Goal: Task Accomplishment & Management: Use online tool/utility

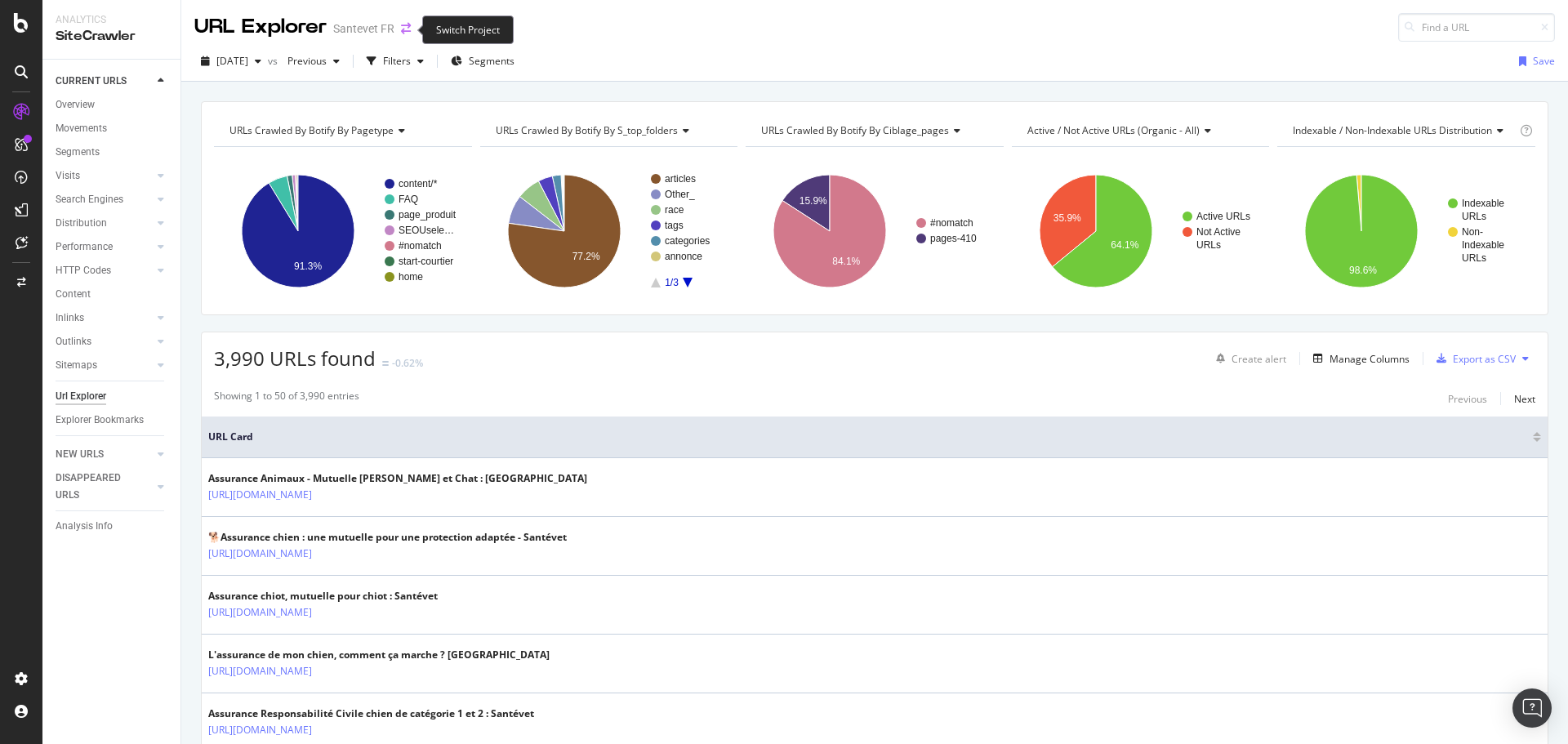
click at [404, 29] on icon "arrow-right-arrow-left" at bounding box center [406, 29] width 10 height 11
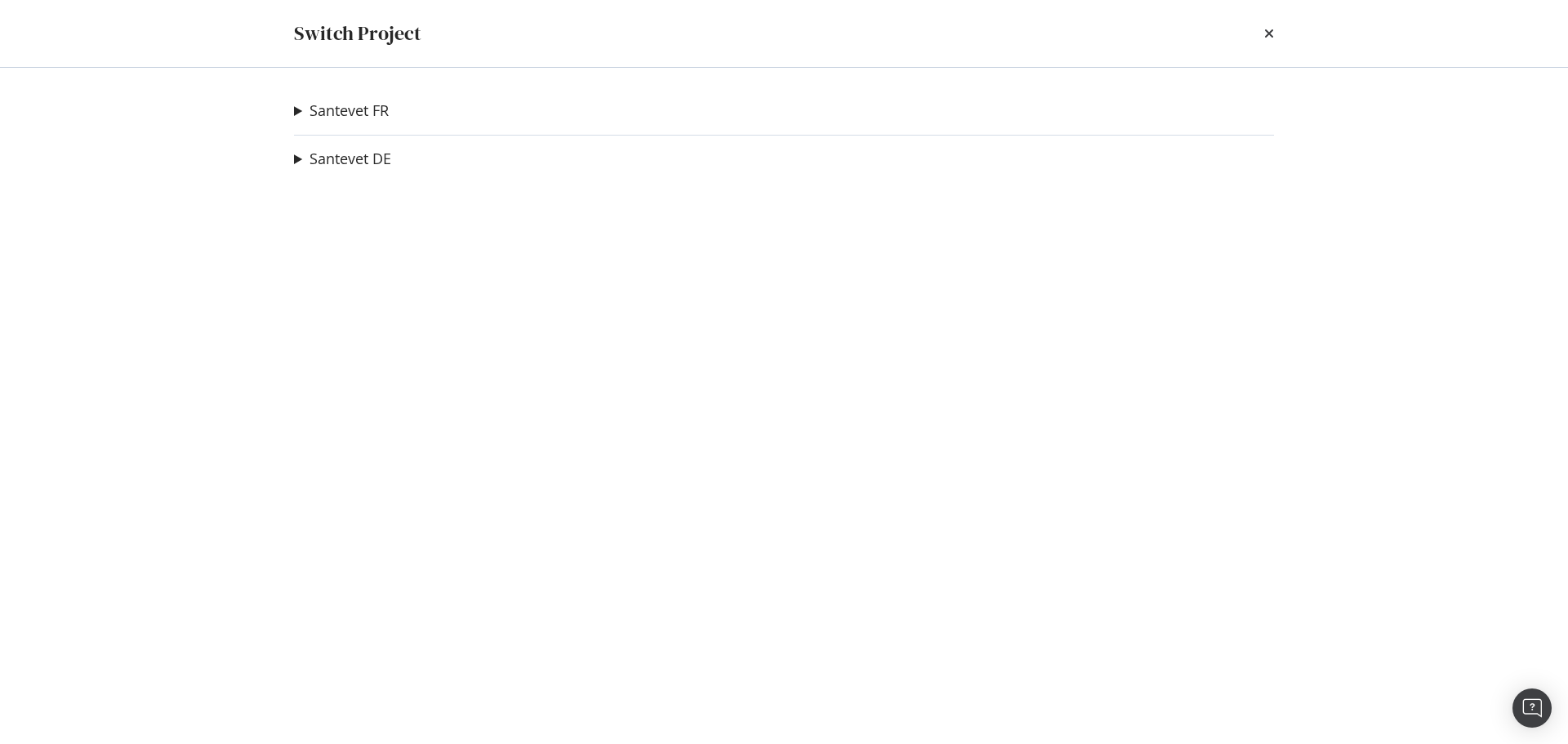
click at [294, 110] on summary "Santevet FR" at bounding box center [341, 111] width 95 height 21
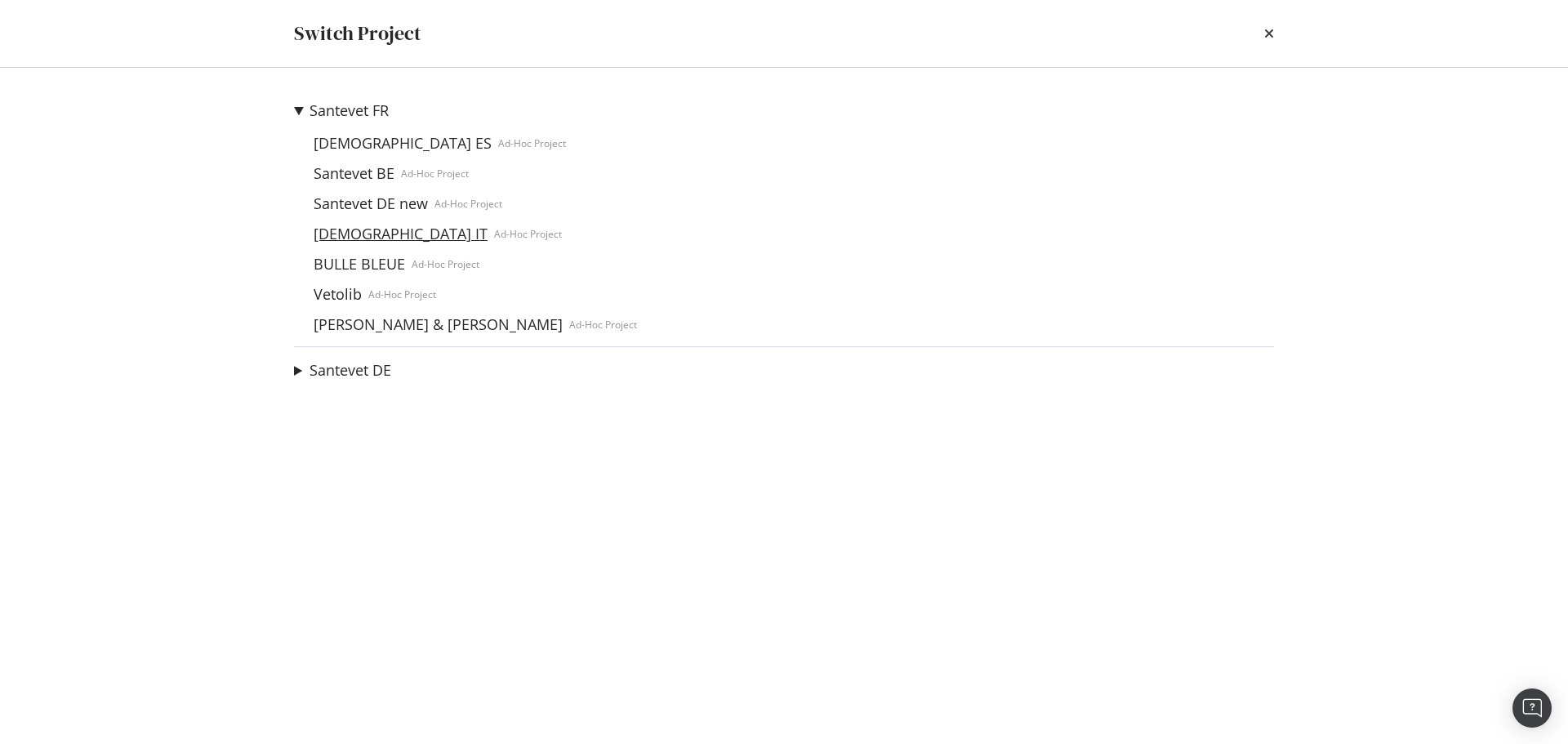
click at [338, 234] on link "Santevet IT" at bounding box center [400, 234] width 187 height 17
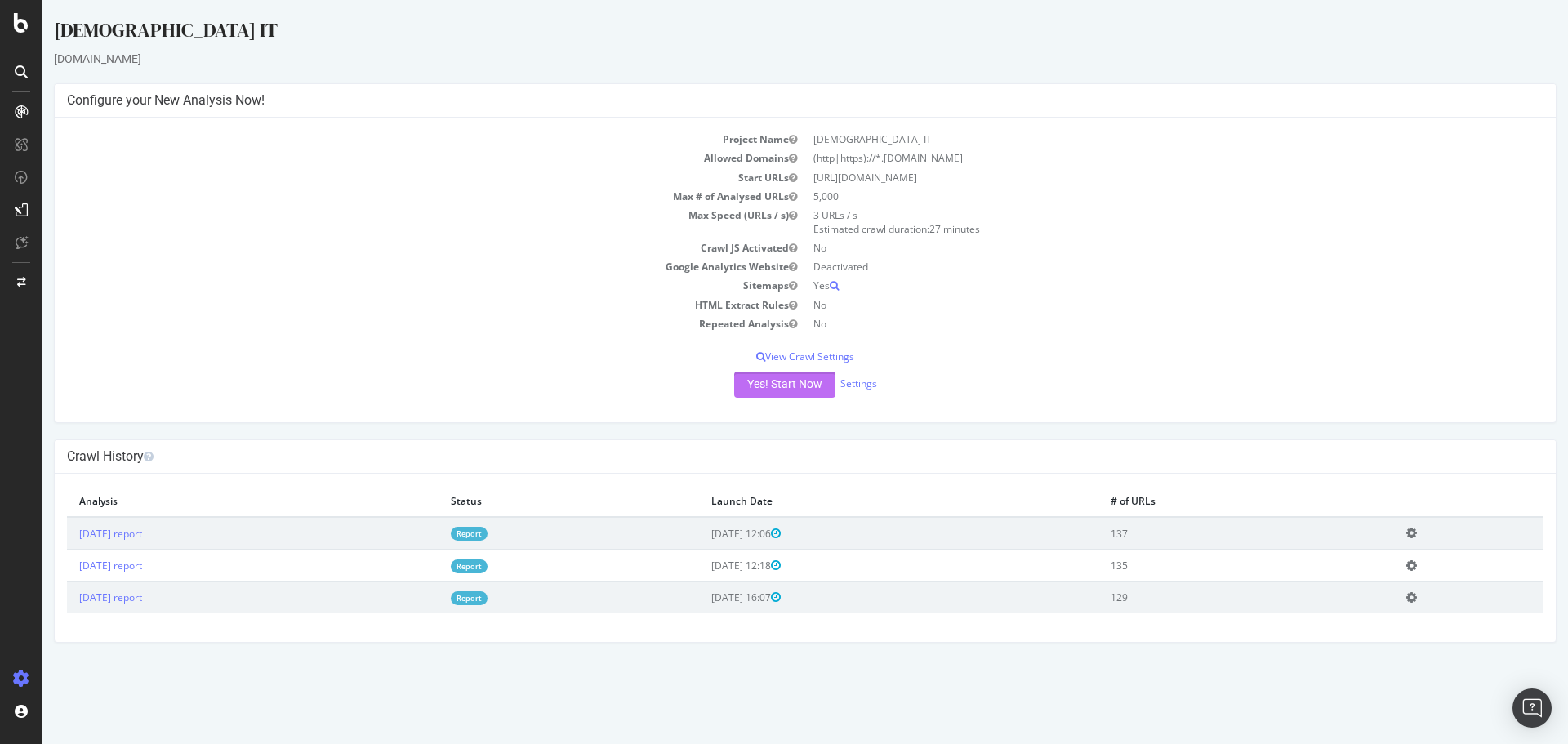
click at [798, 396] on button "Yes! Start Now" at bounding box center [784, 384] width 101 height 26
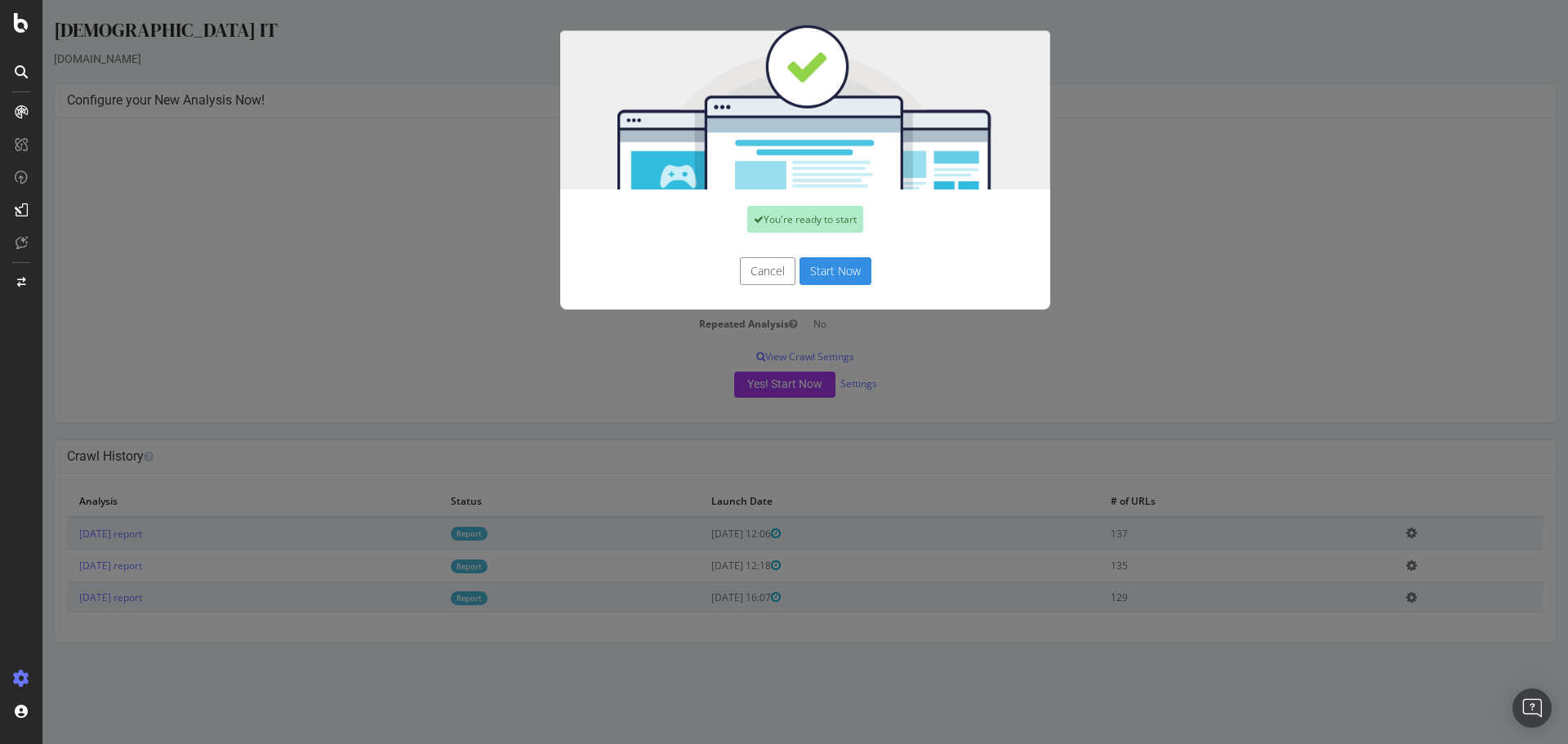
click at [830, 273] on button "Start Now" at bounding box center [836, 270] width 72 height 28
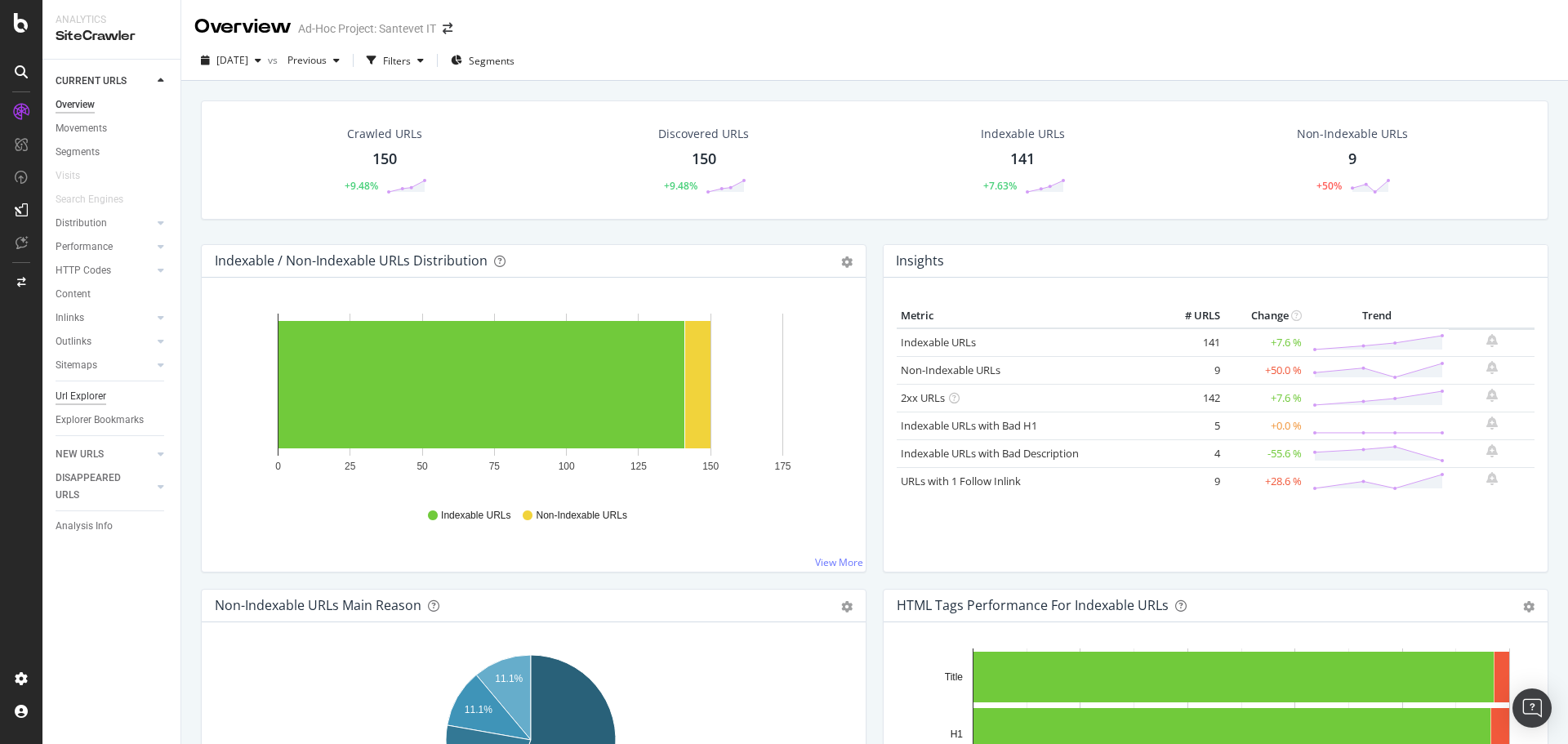
click at [73, 391] on div "Url Explorer" at bounding box center [80, 397] width 50 height 17
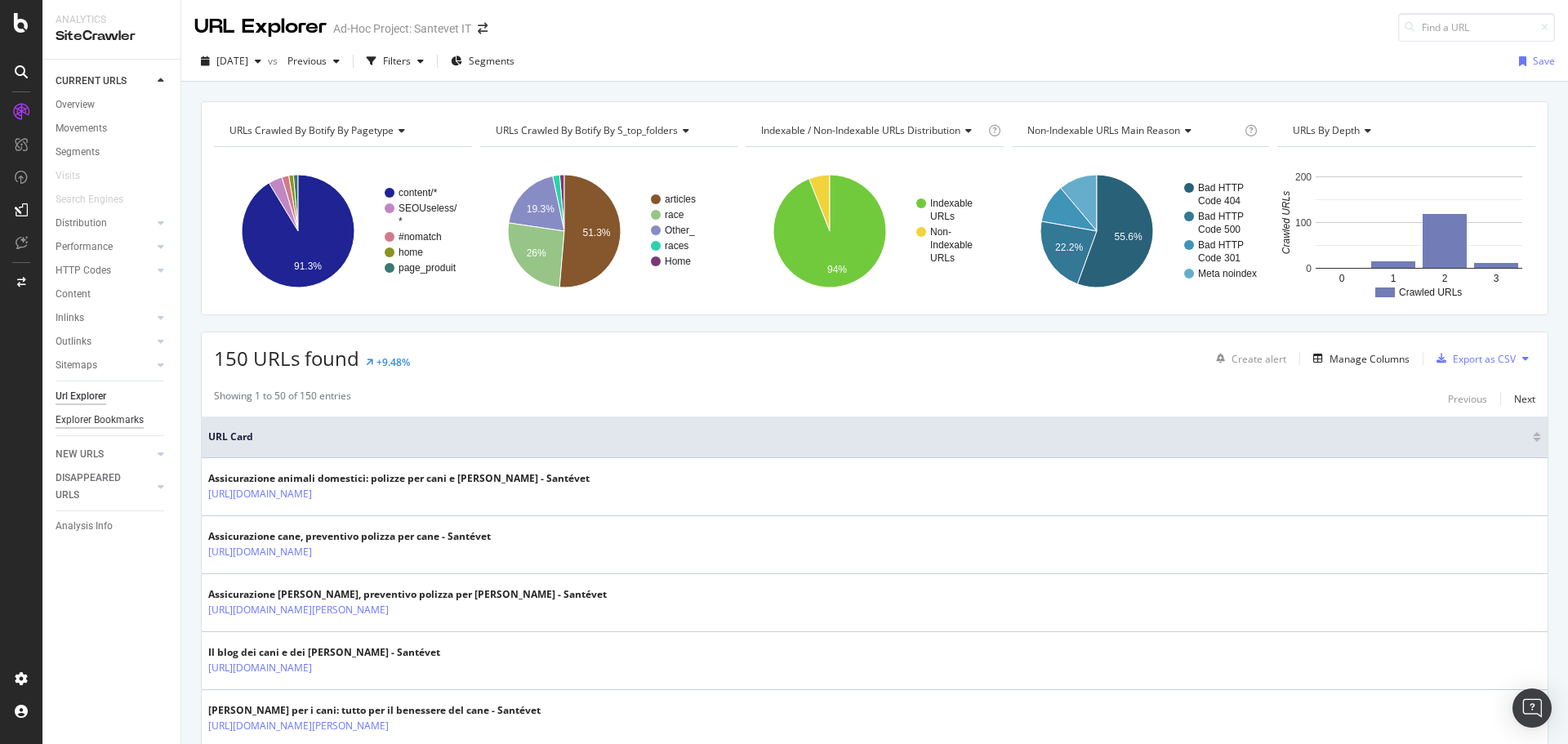
click at [101, 421] on div "Explorer Bookmarks" at bounding box center [99, 421] width 88 height 17
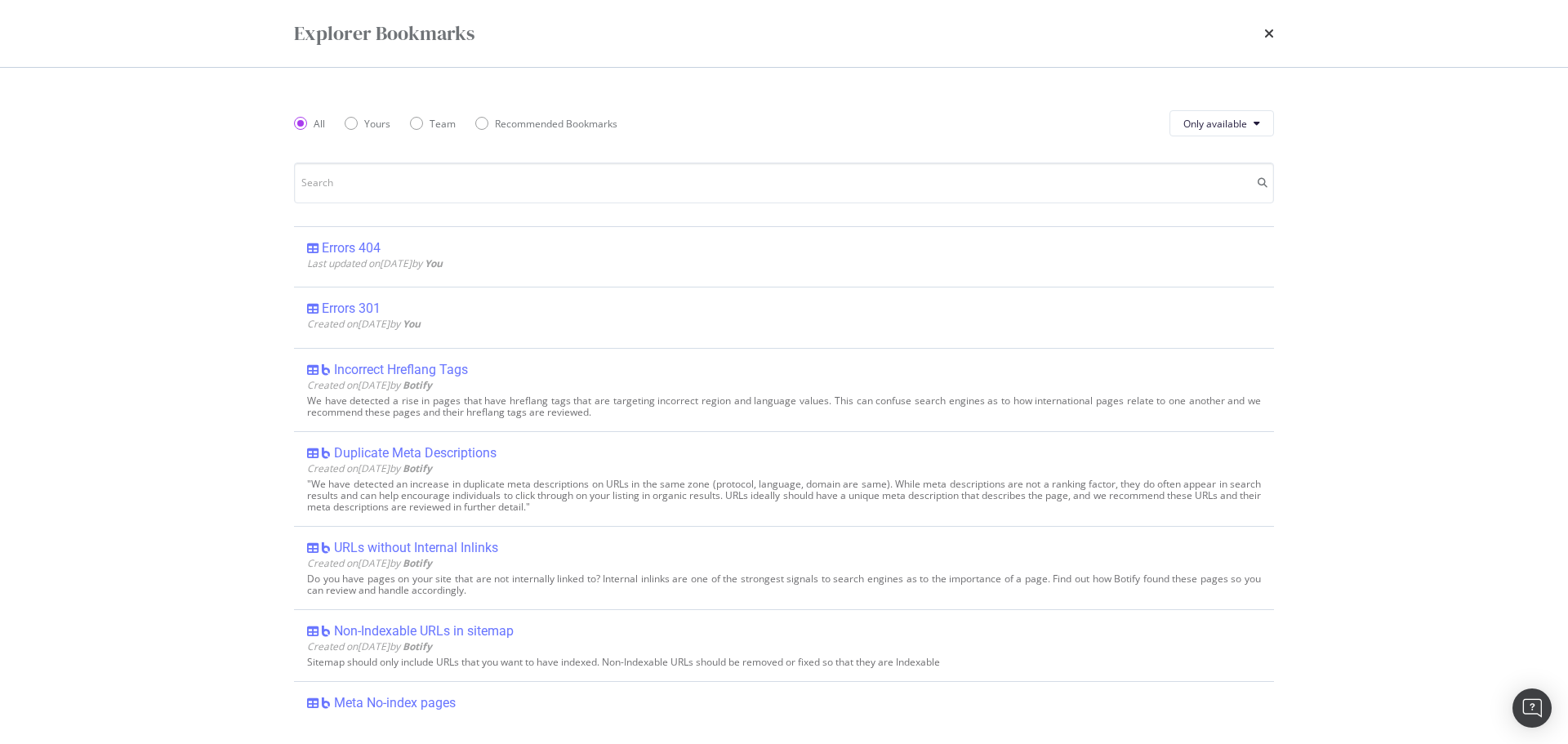
click at [336, 243] on div "Errors 404" at bounding box center [351, 247] width 59 height 16
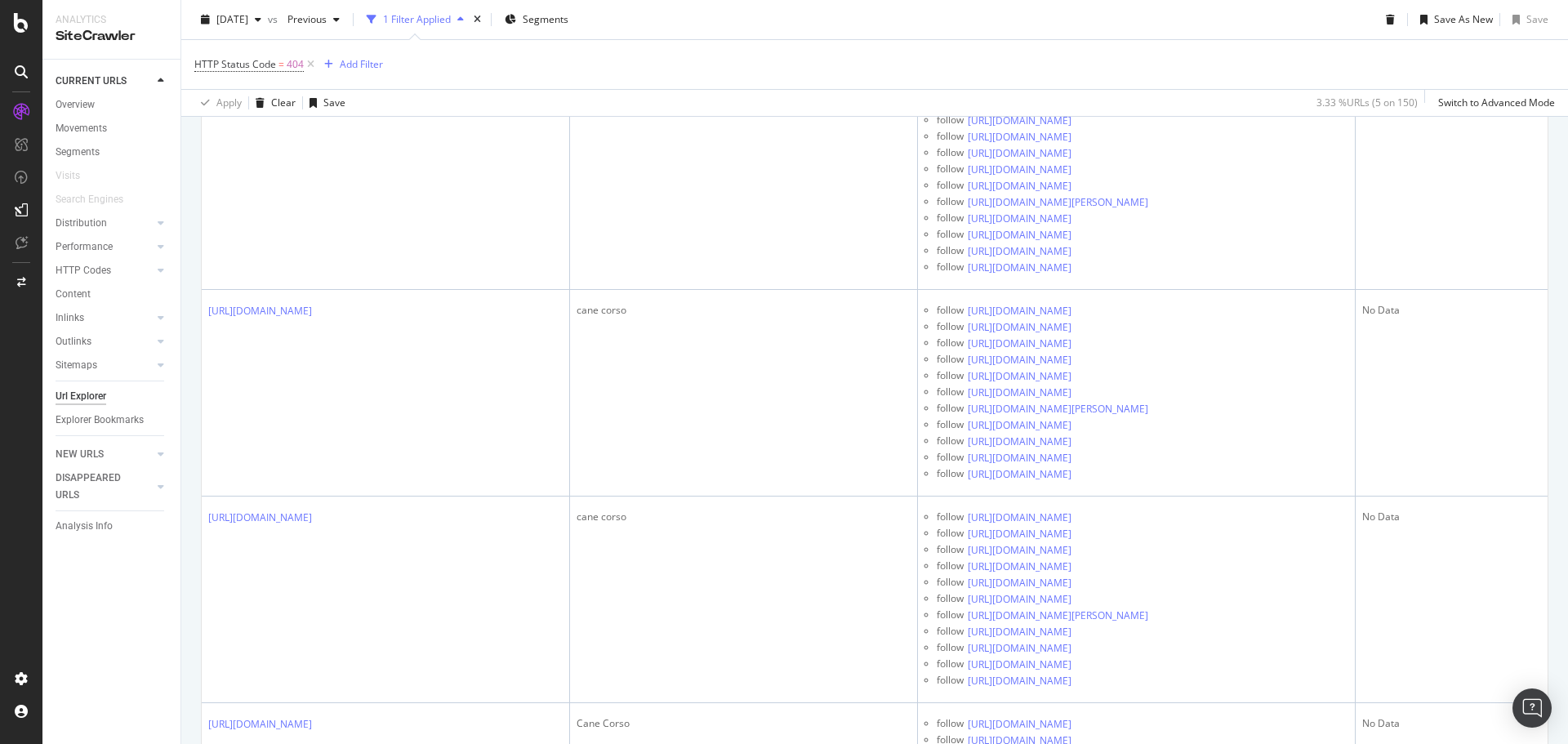
scroll to position [12794, 0]
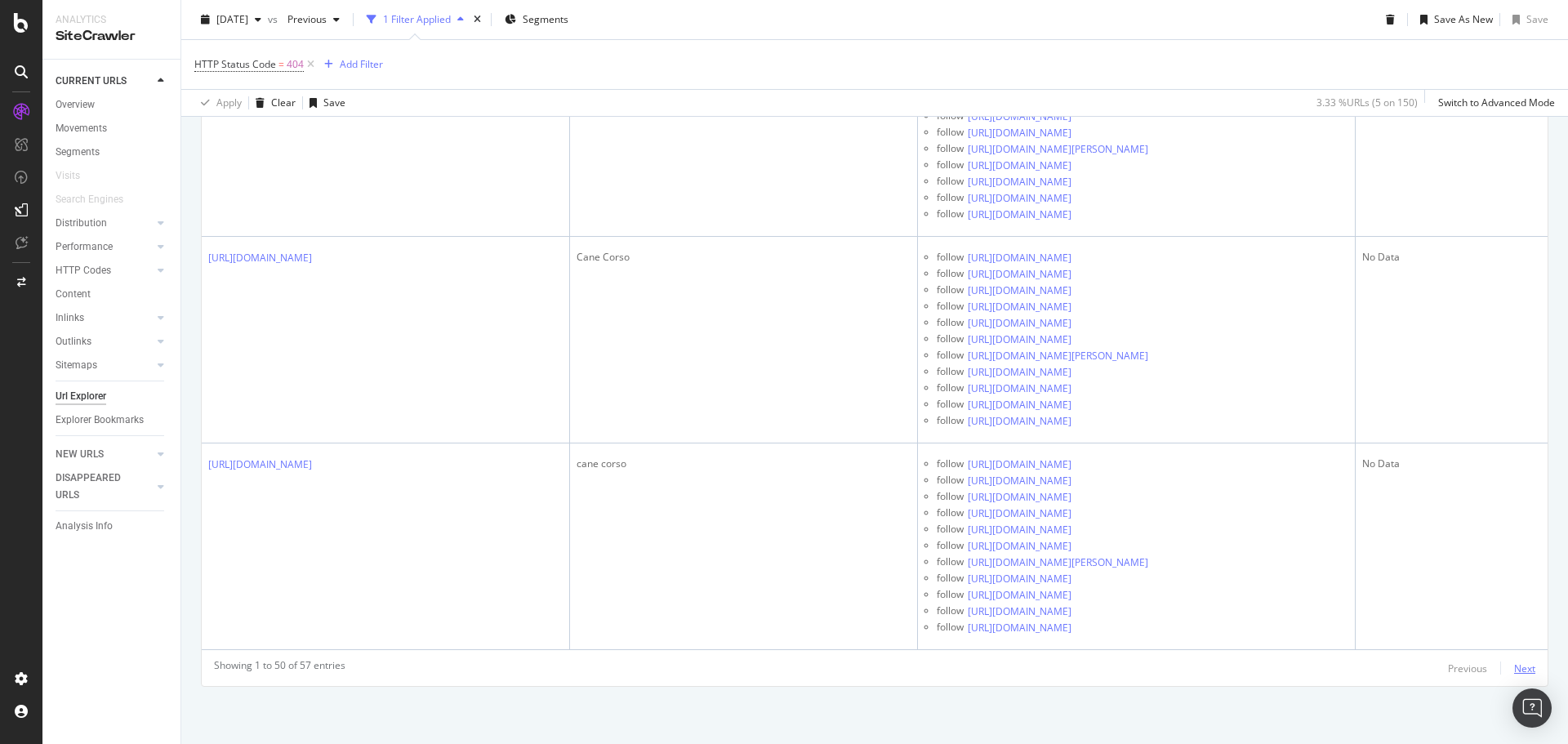
click at [1514, 668] on div "Next" at bounding box center [1524, 669] width 21 height 14
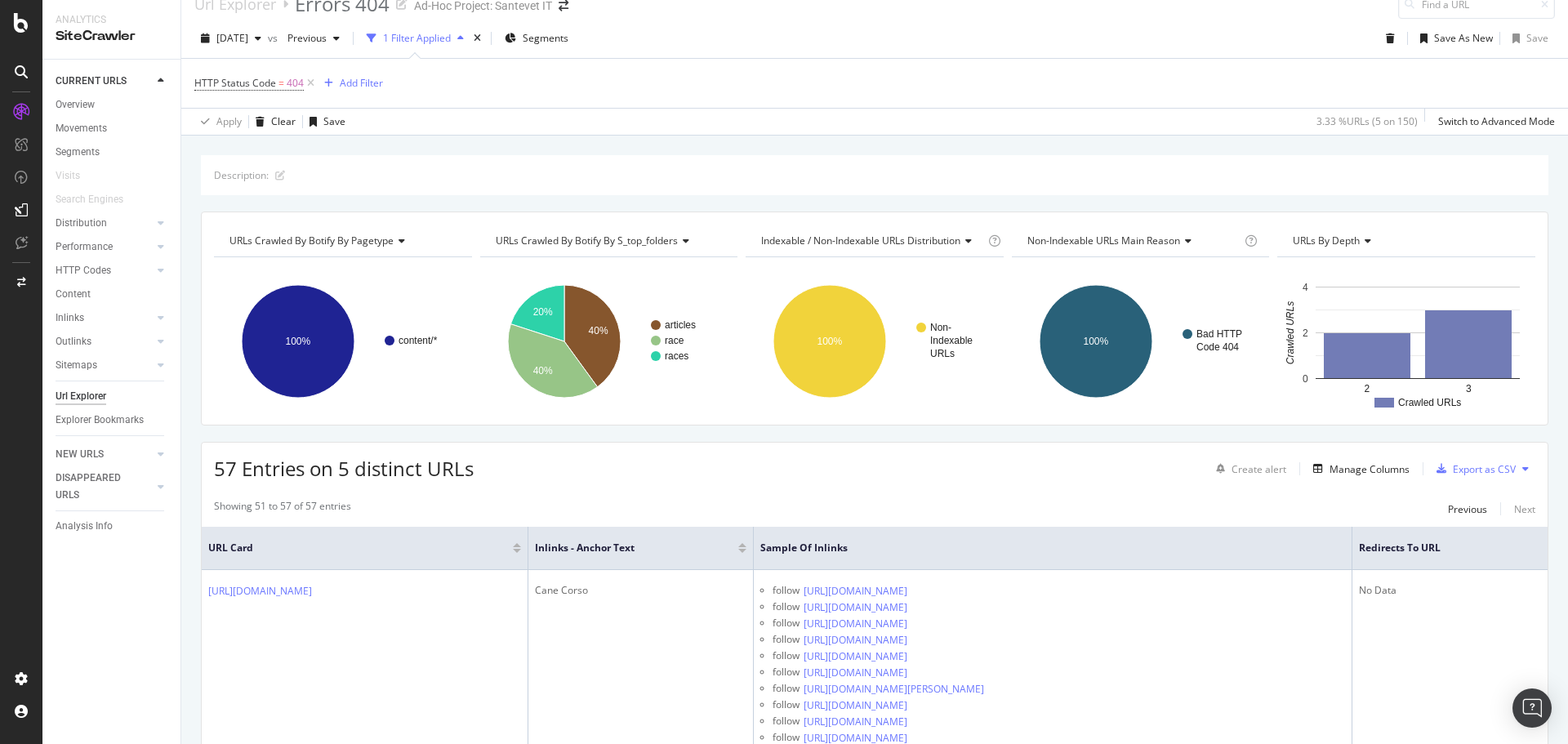
scroll to position [1226, 0]
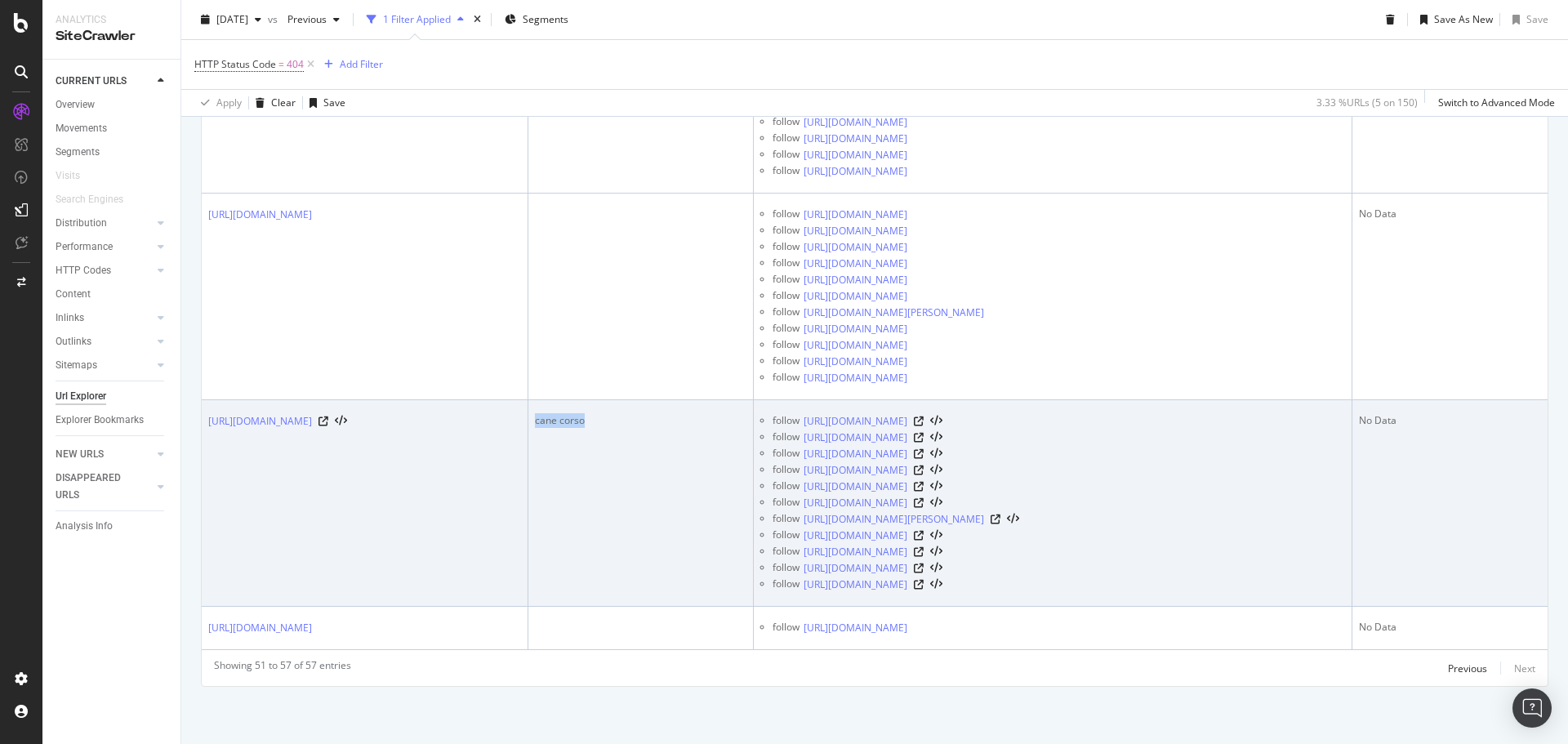
copy div "cane corso"
drag, startPoint x: 635, startPoint y: 423, endPoint x: 532, endPoint y: 408, distance: 104.1
click at [532, 408] on td "cane corso" at bounding box center [641, 503] width 225 height 206
click at [923, 421] on icon at bounding box center [919, 421] width 10 height 10
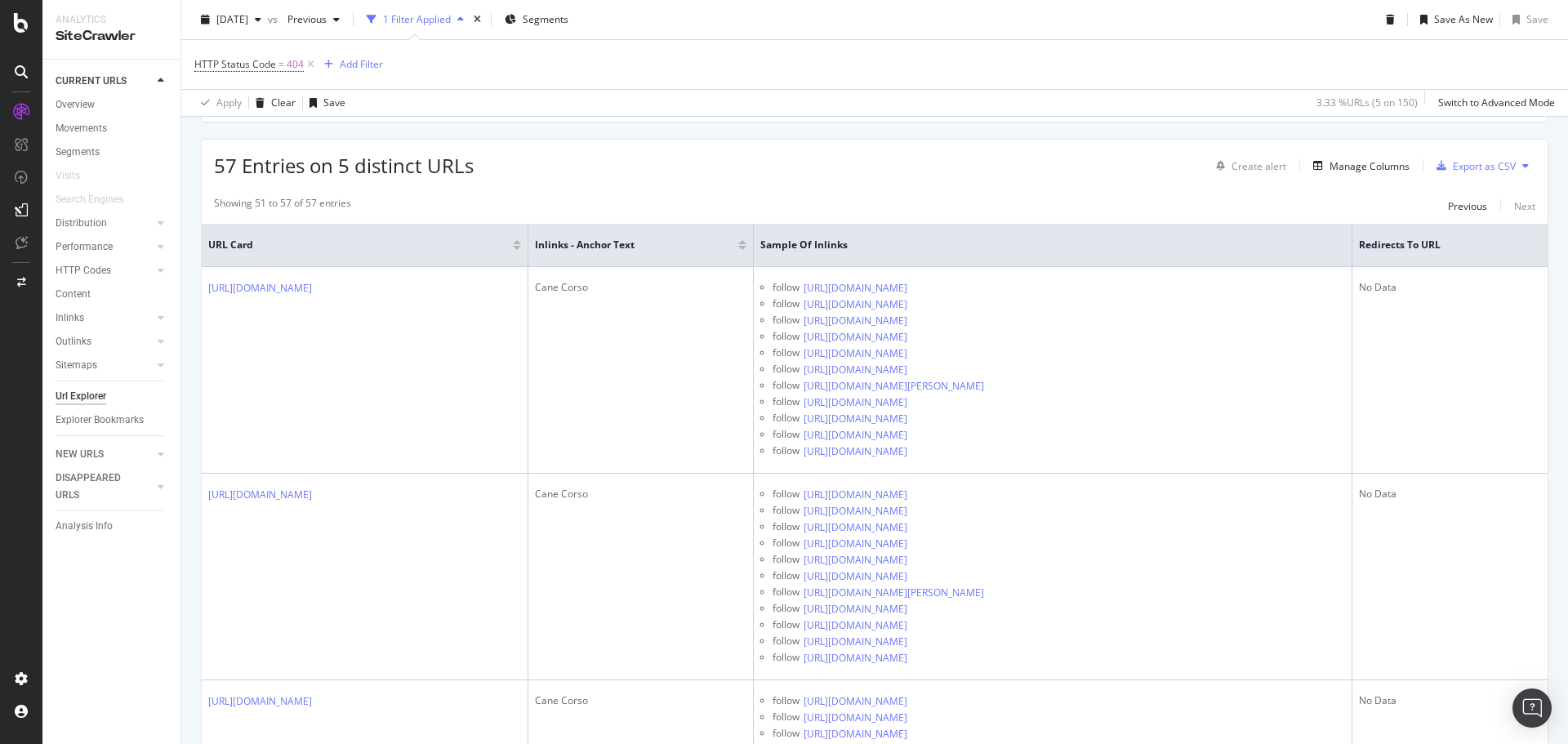
scroll to position [0, 0]
